Goal: Navigation & Orientation: Find specific page/section

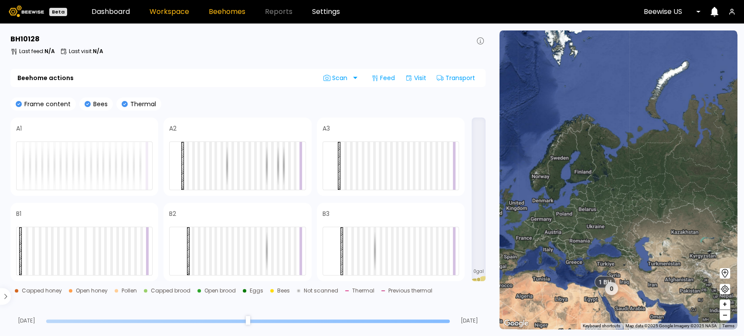
click at [172, 11] on link "Workspace" at bounding box center [169, 11] width 40 height 7
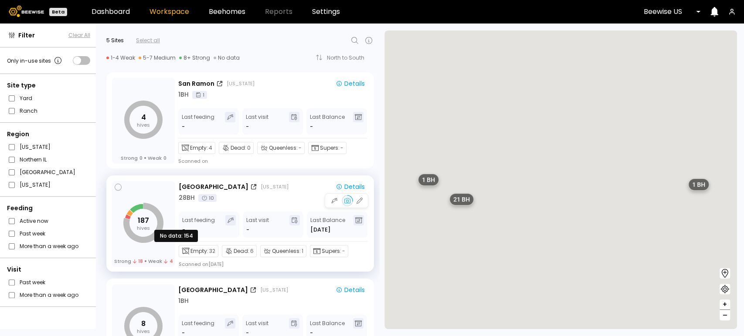
click at [150, 226] on icon "187 hives" at bounding box center [143, 223] width 38 height 38
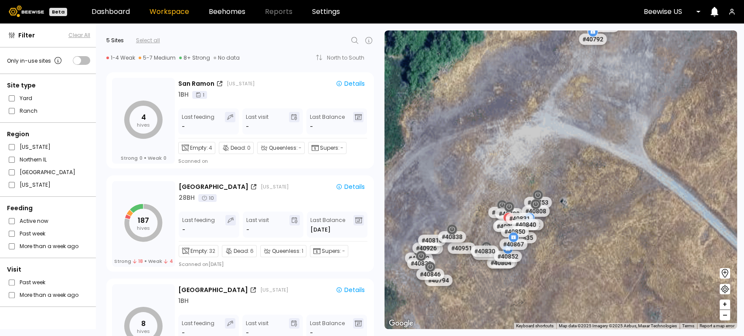
drag, startPoint x: 539, startPoint y: 219, endPoint x: 667, endPoint y: 219, distance: 128.1
click at [667, 220] on div "# 41205 # 41217 # 41185 Bear Creek # 41320 # 41236 # 41203 # 41186 # 41193 # 41…" at bounding box center [560, 179] width 352 height 299
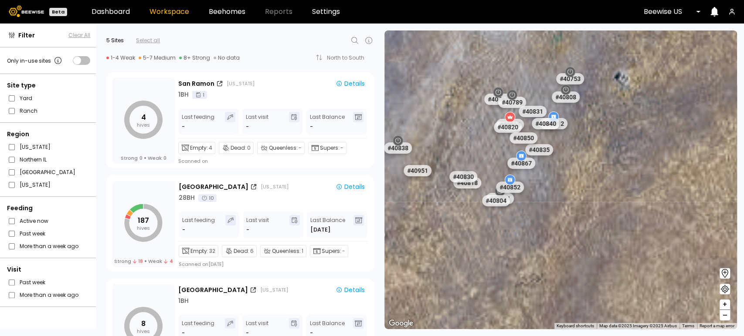
drag, startPoint x: 546, startPoint y: 229, endPoint x: 676, endPoint y: 133, distance: 161.1
click at [676, 135] on div "# 41205 # 41217 # 41185 # 41320 # 41236 # 41203 # 41186 # 41193 # 41192 # 41191…" at bounding box center [560, 179] width 352 height 299
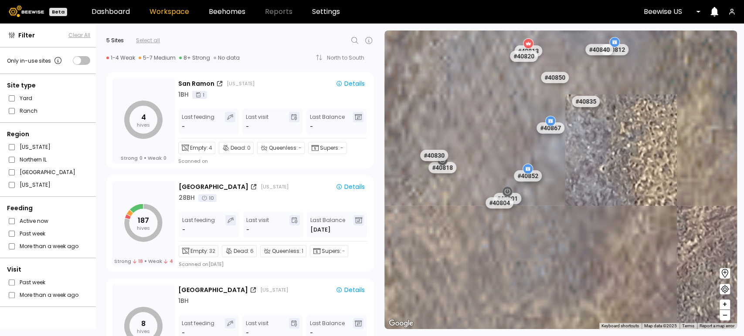
drag, startPoint x: 544, startPoint y: 223, endPoint x: 659, endPoint y: 226, distance: 115.0
click at [659, 226] on div "# 41205 # 41217 # 41185 # 41320 # 41236 # 41203 # 41186 # 41193 # 41192 # 41191…" at bounding box center [560, 179] width 352 height 299
click at [542, 235] on div "# 41205 # 41217 # 41185 # 41320 # 41236 # 41203 # 41186 # 41193 # 41192 # 41191…" at bounding box center [560, 179] width 352 height 299
drag, startPoint x: 477, startPoint y: 247, endPoint x: 545, endPoint y: 264, distance: 70.1
click at [545, 264] on div "# 41205 # 41217 # 41185 # 41320 # 41236 # 41203 # 41186 # 41193 # 41192 # 41191…" at bounding box center [560, 179] width 352 height 299
